Goal: Check status: Check status

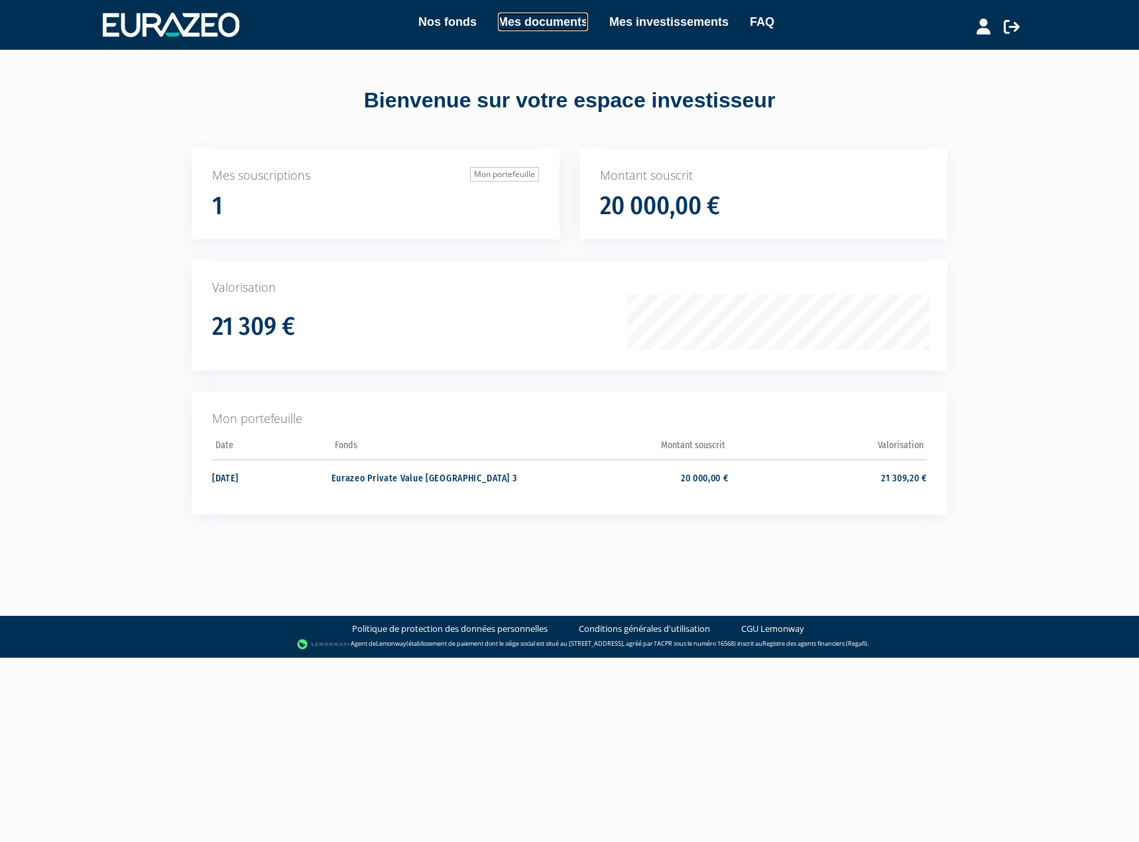
click at [533, 25] on link "Mes documents" at bounding box center [543, 22] width 90 height 19
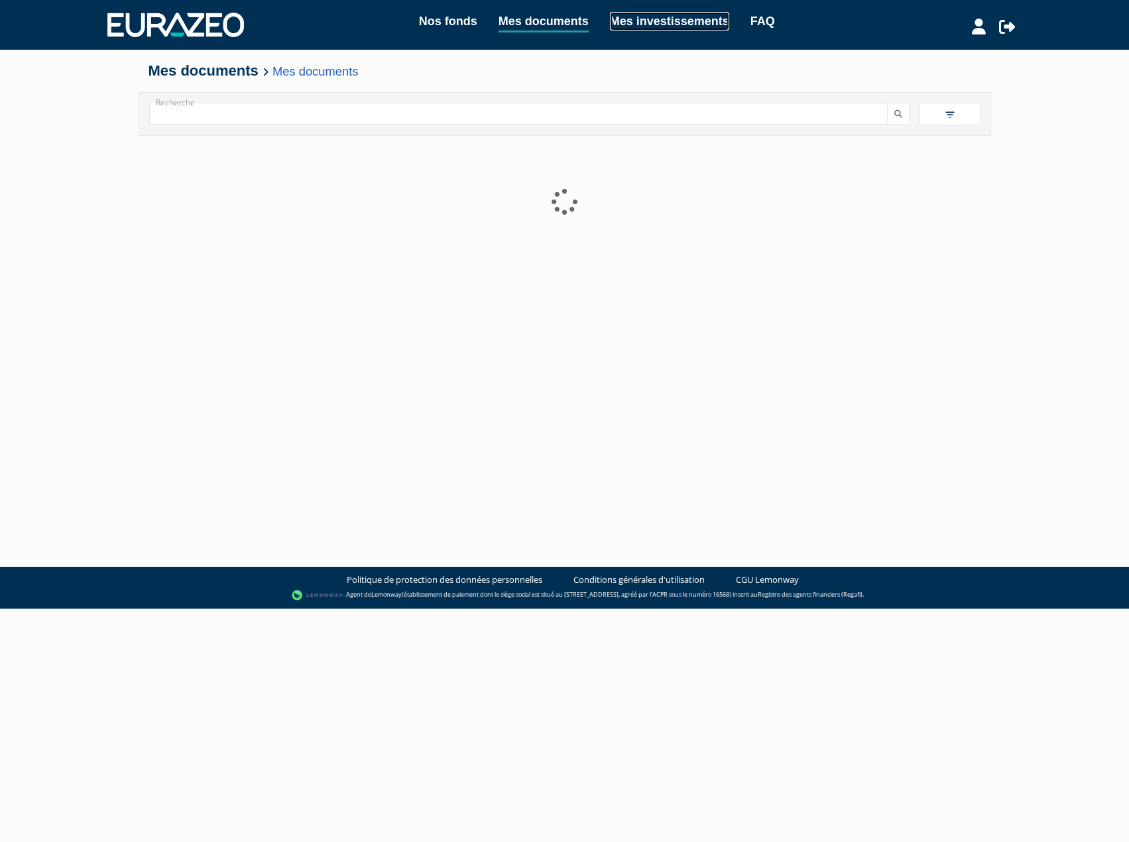
click at [671, 21] on link "Mes investissements" at bounding box center [669, 21] width 119 height 19
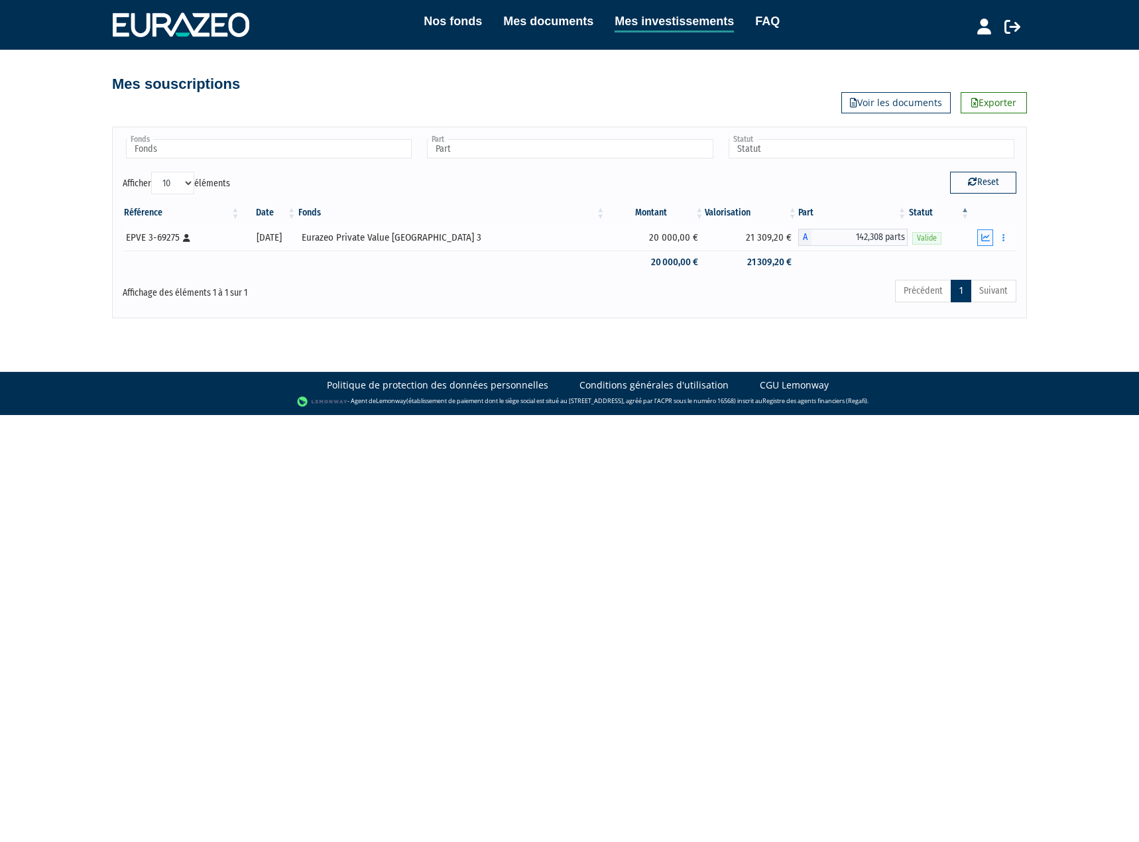
click at [986, 238] on icon "button" at bounding box center [985, 237] width 9 height 9
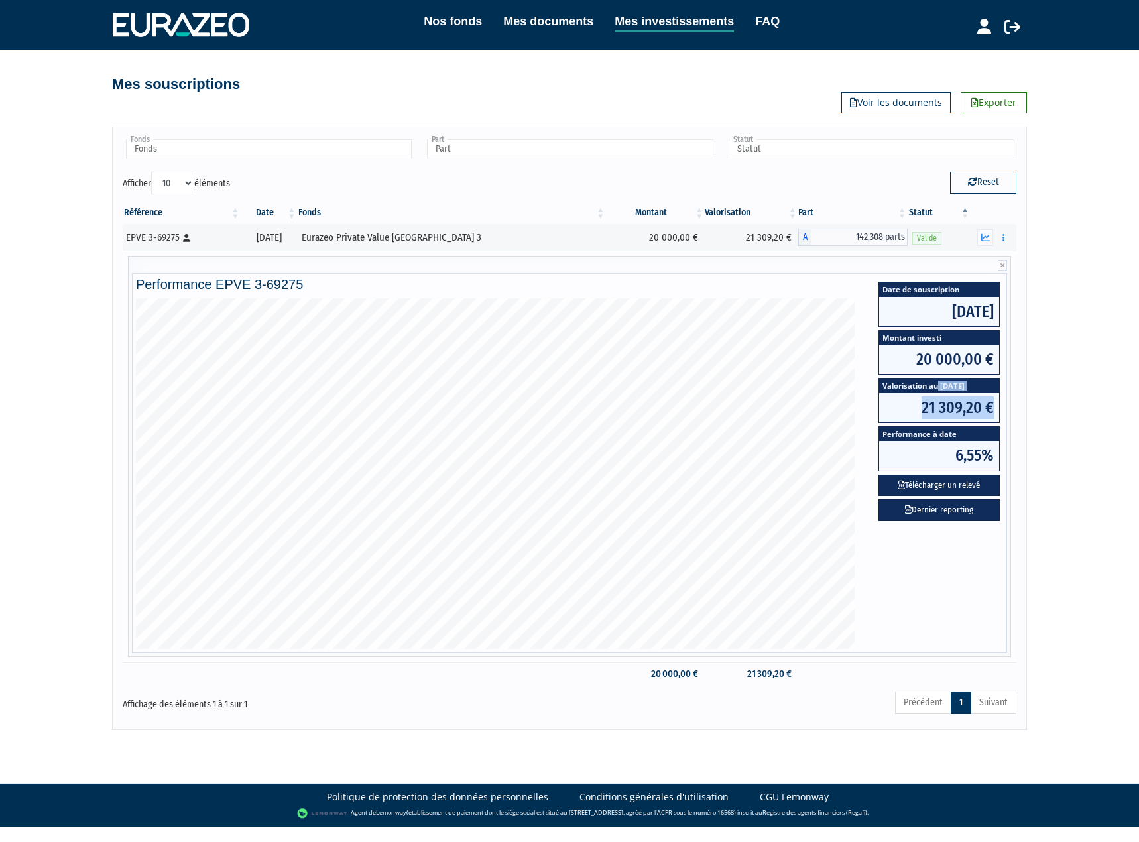
drag, startPoint x: 938, startPoint y: 386, endPoint x: 1014, endPoint y: 396, distance: 76.8
click at [1011, 395] on div "Date de souscription 05/08/2024 Montant investi 20 000,00 € Valorisation au 19/…" at bounding box center [939, 410] width 148 height 225
click at [1049, 398] on div "Nos fonds Mes documents Mes investissements FAQ Déconnexion Nos fonds Mes docum…" at bounding box center [569, 365] width 1139 height 730
